Goal: Task Accomplishment & Management: Use online tool/utility

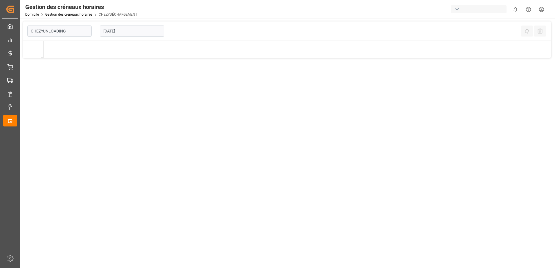
type input "Chezy Unloading"
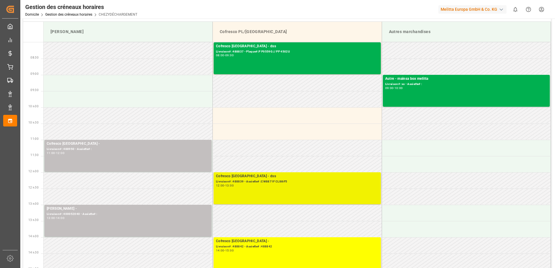
scroll to position [29, 0]
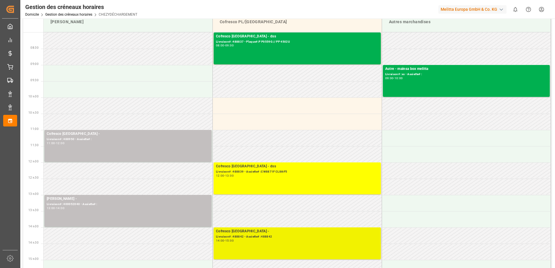
click at [279, 233] on div "Cofresco [GEOGRAPHIC_DATA] -" at bounding box center [297, 232] width 163 height 6
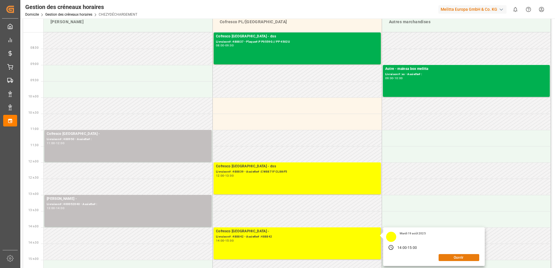
click at [470, 256] on button "Ouvrir" at bounding box center [458, 257] width 41 height 7
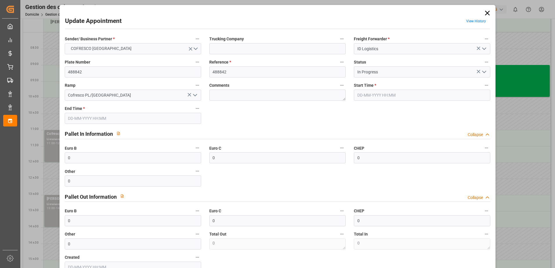
type input "[DATE] 14:00"
type input "[DATE] 15:00"
type input "[DATE] 08:20"
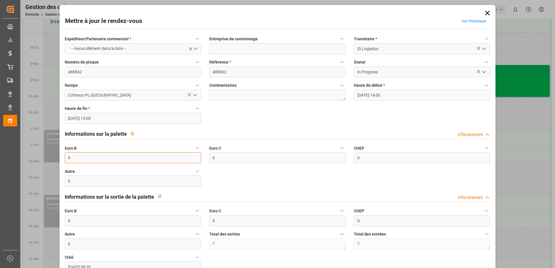
click at [112, 156] on input "0" at bounding box center [133, 157] width 136 height 11
type input "63"
click at [481, 72] on icon "Ouvrir le menu" at bounding box center [484, 71] width 7 height 7
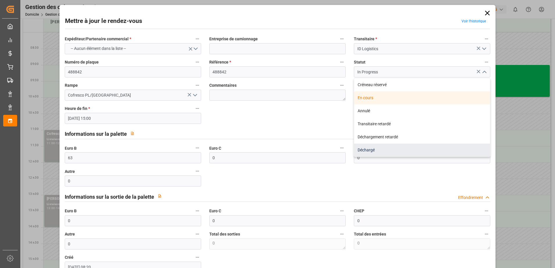
click at [398, 150] on div "Déchargé" at bounding box center [422, 150] width 136 height 13
type input "Unloaded"
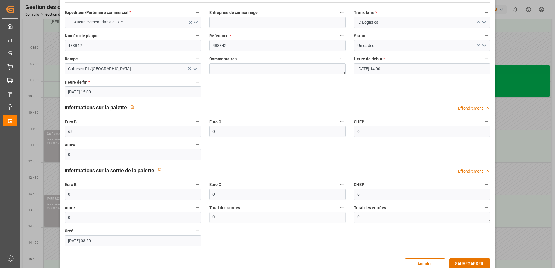
scroll to position [38, 0]
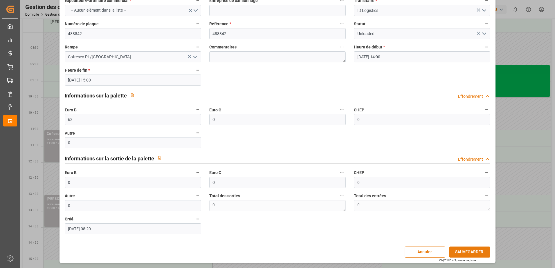
click at [467, 254] on button "SAUVEGARDER" at bounding box center [469, 252] width 41 height 11
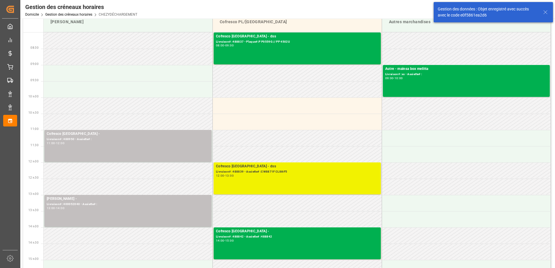
click at [257, 177] on div "12:00 - 13:00" at bounding box center [297, 175] width 163 height 3
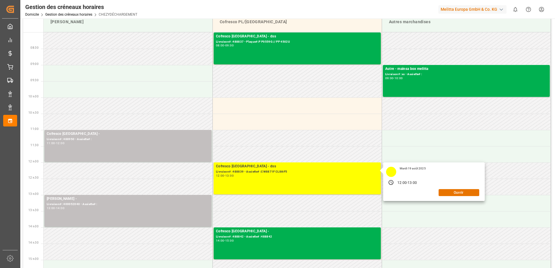
click at [471, 196] on div "[DATE] 12:00 - 13:00 Ouvrir" at bounding box center [434, 182] width 102 height 39
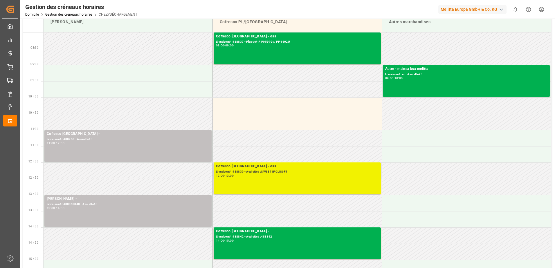
click at [369, 187] on div "Cofresco Pologne - dss Livraison# :488839 - Assiette# :CW8871F CLI86F5 12:00 - …" at bounding box center [297, 179] width 163 height 30
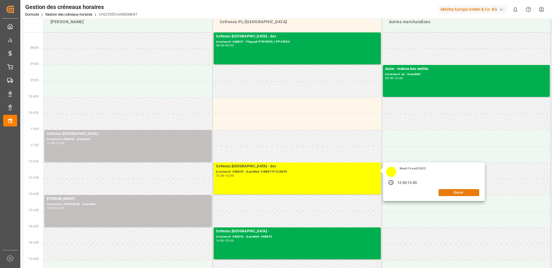
click at [459, 192] on button "Ouvrir" at bounding box center [458, 192] width 41 height 7
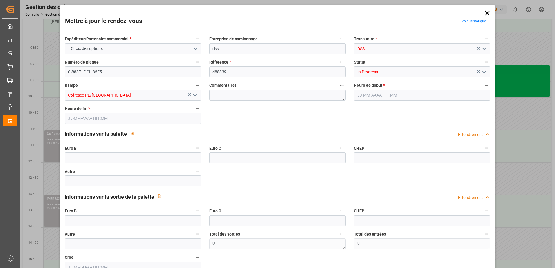
type input "[DATE] 12:00"
type input "[DATE] 13:00"
type input "[DATE] 08:12"
click at [98, 157] on input "text" at bounding box center [133, 157] width 136 height 11
type input "33"
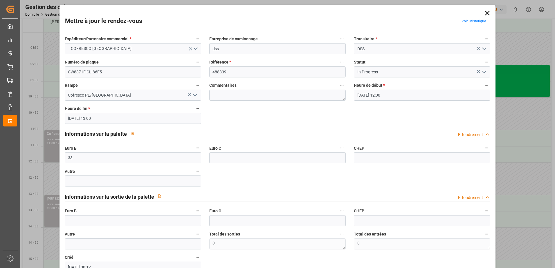
click at [481, 70] on icon "Ouvrir le menu" at bounding box center [484, 71] width 7 height 7
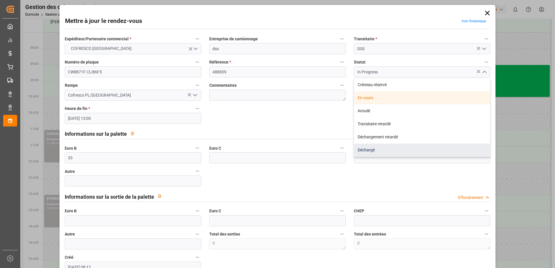
click at [380, 151] on div "Déchargé" at bounding box center [422, 150] width 136 height 13
type input "Unloaded"
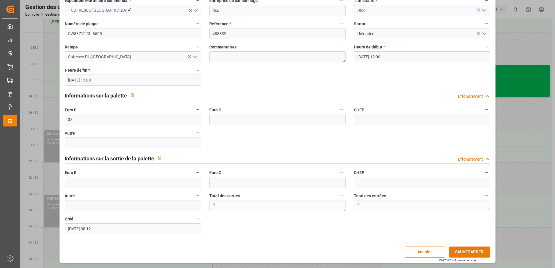
click at [475, 252] on button "SAUVEGARDER" at bounding box center [469, 252] width 41 height 11
